Goal: Task Accomplishment & Management: Complete application form

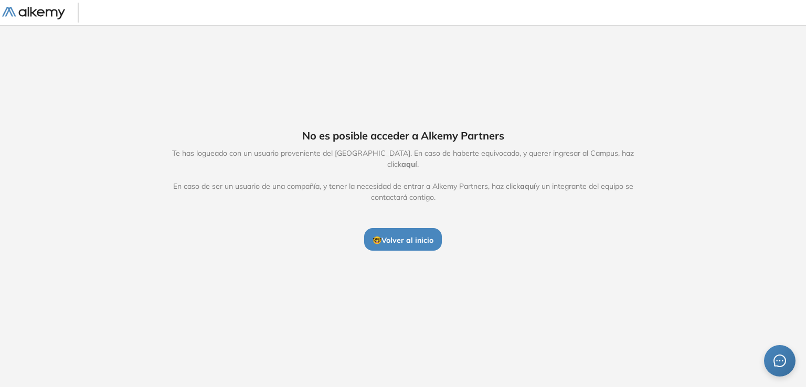
click at [420, 236] on span "🤓 Volver al inicio" at bounding box center [402, 240] width 61 height 9
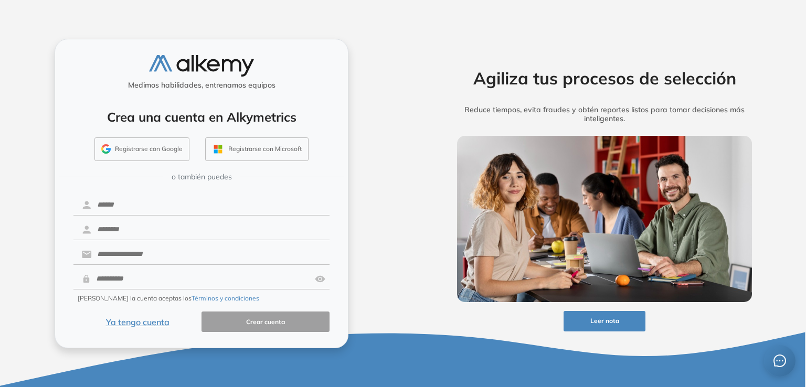
drag, startPoint x: 120, startPoint y: 125, endPoint x: 130, endPoint y: 150, distance: 27.1
click at [124, 140] on div "Crea una cuenta en Alkymetrics Registrarse con Google Registrarse con Microsoft" at bounding box center [202, 131] width 274 height 69
click at [130, 150] on button "Registrarse con Google" at bounding box center [141, 149] width 95 height 24
click at [139, 320] on button "Ya tengo cuenta" at bounding box center [137, 322] width 128 height 20
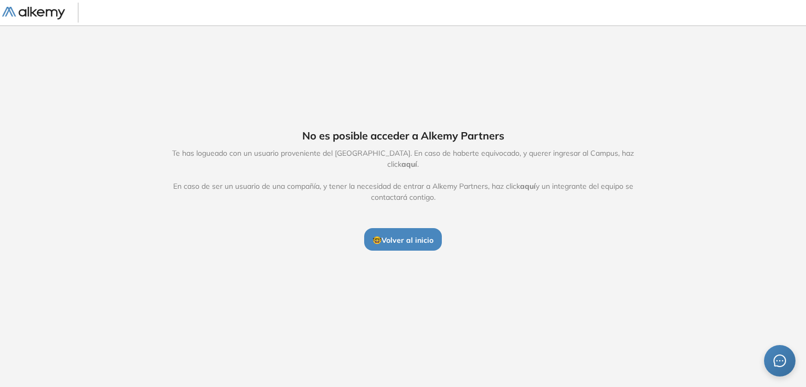
click at [392, 236] on span "🤓 Volver al inicio" at bounding box center [402, 240] width 61 height 9
